Goal: Task Accomplishment & Management: Use online tool/utility

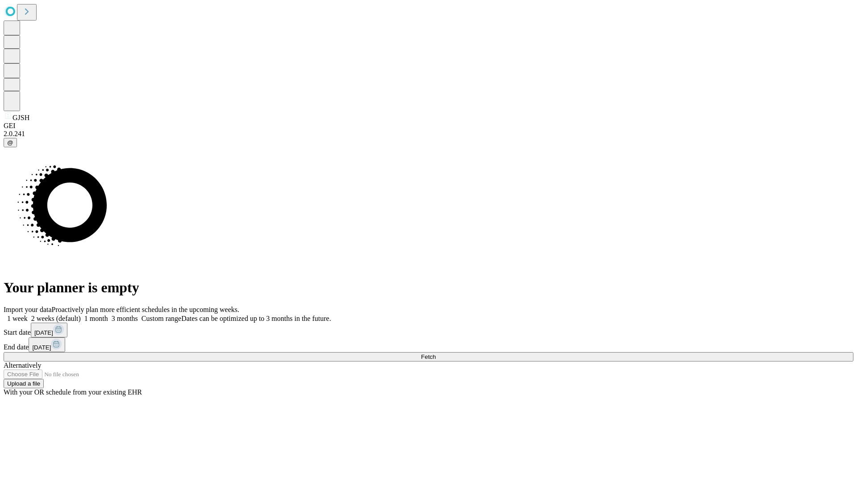
click at [436, 354] on span "Fetch" at bounding box center [428, 357] width 15 height 7
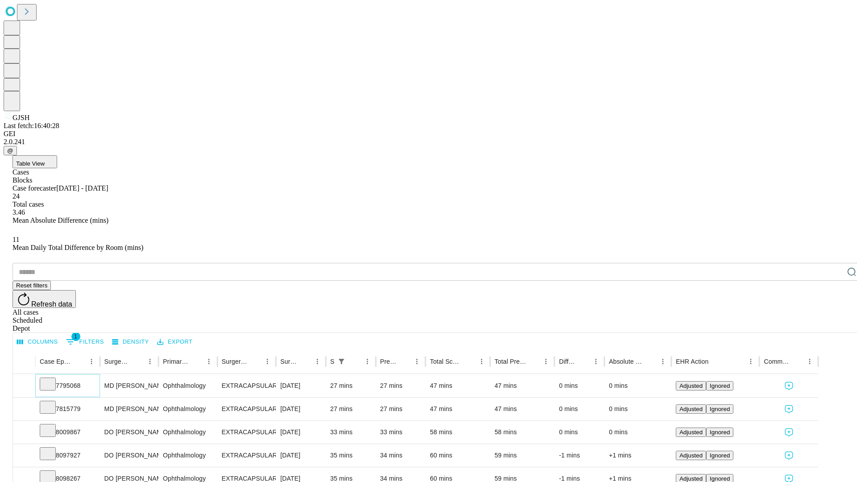
click at [52, 379] on icon at bounding box center [47, 383] width 9 height 9
